Goal: Information Seeking & Learning: Learn about a topic

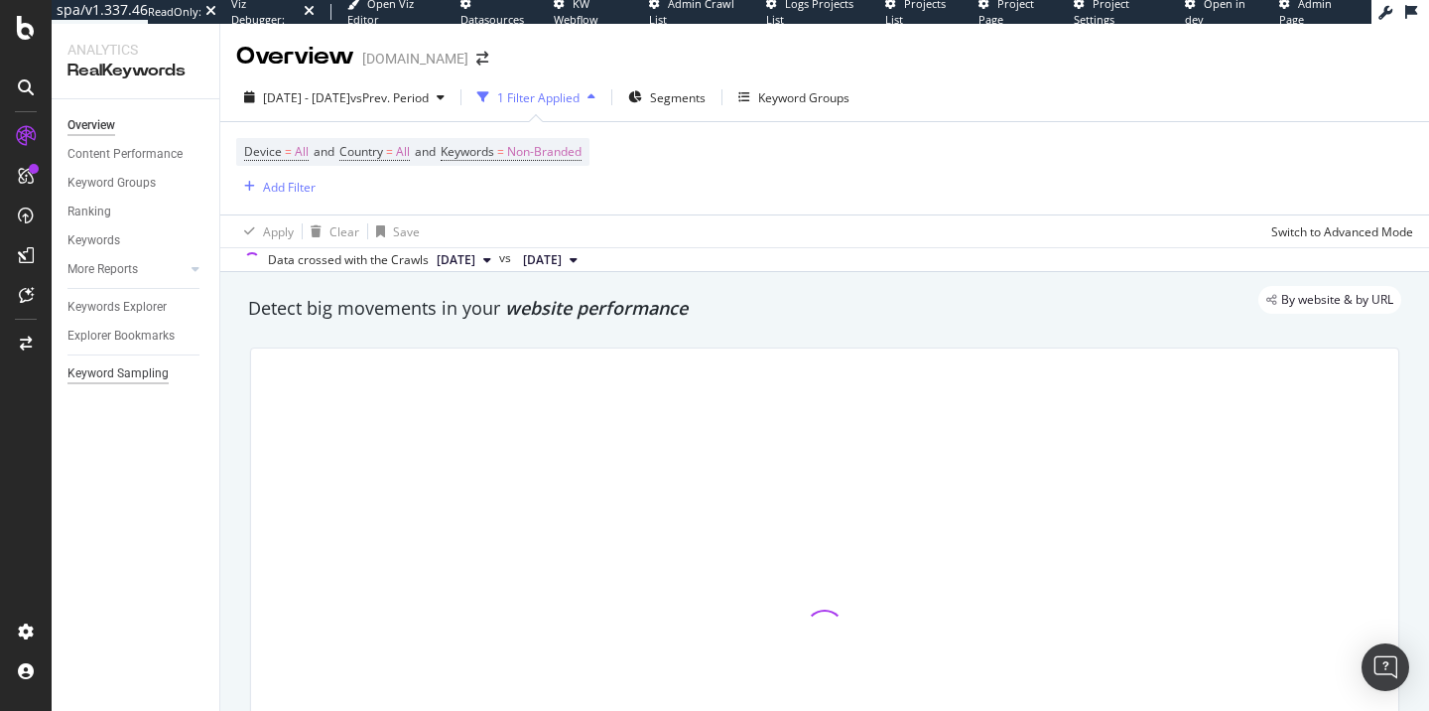
click at [116, 368] on div "Keyword Sampling" at bounding box center [117, 373] width 101 height 21
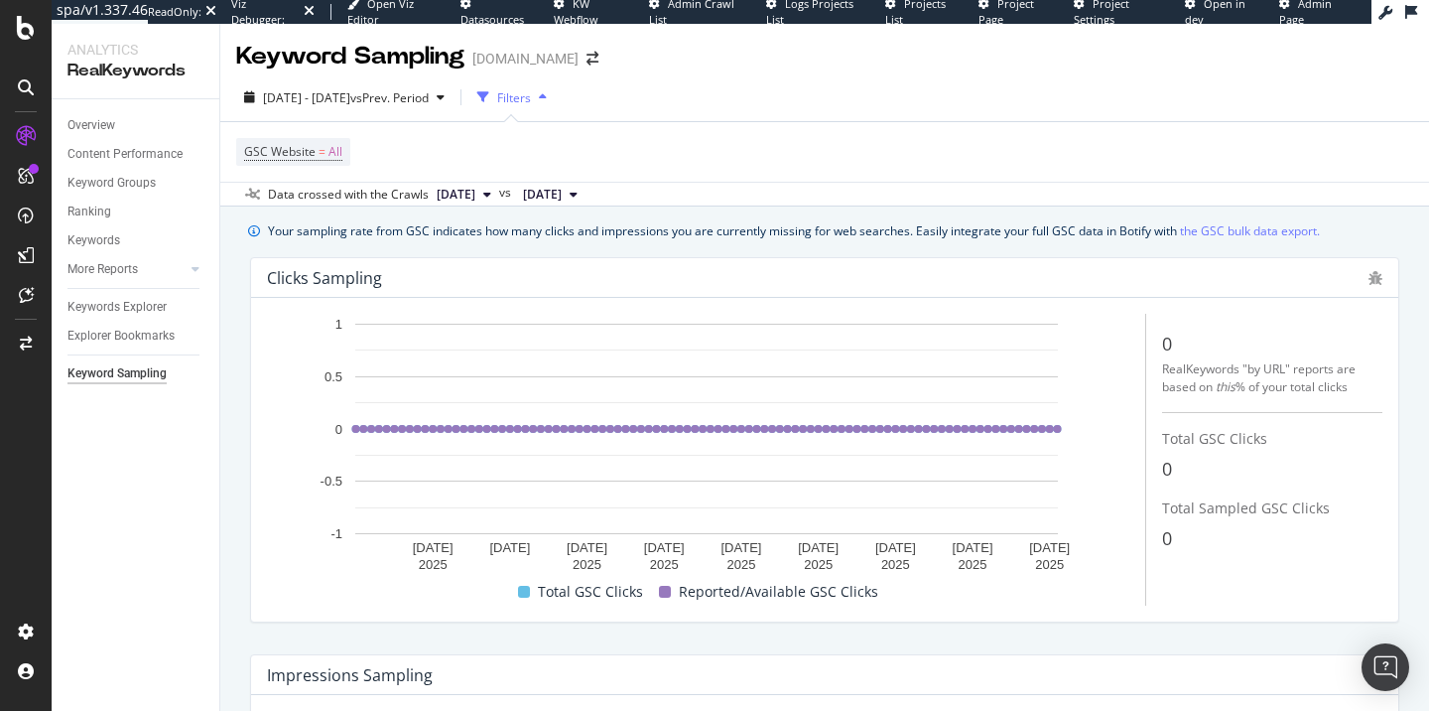
click at [473, 12] on span "Datasources" at bounding box center [493, 19] width 64 height 15
